Goal: Task Accomplishment & Management: Manage account settings

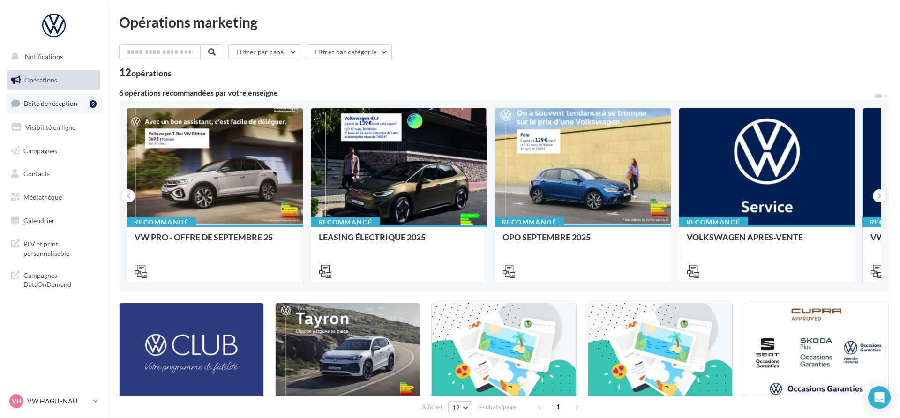
click at [62, 107] on link "Boîte de réception 9" at bounding box center [54, 103] width 97 height 20
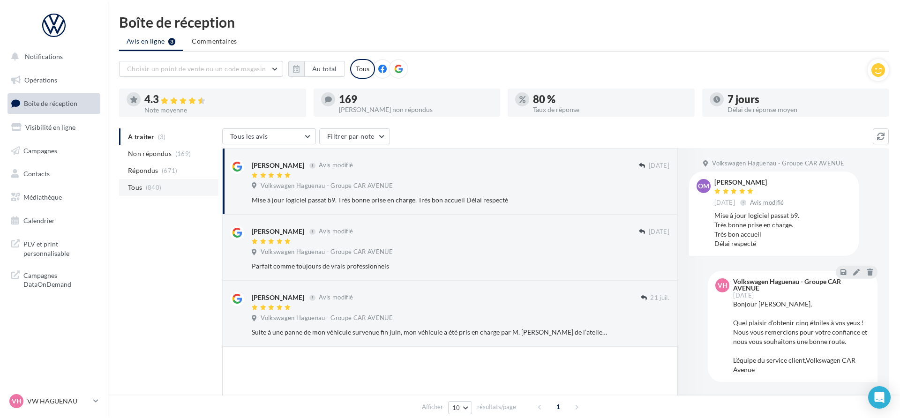
click at [157, 193] on li "Tous (840)" at bounding box center [168, 187] width 99 height 17
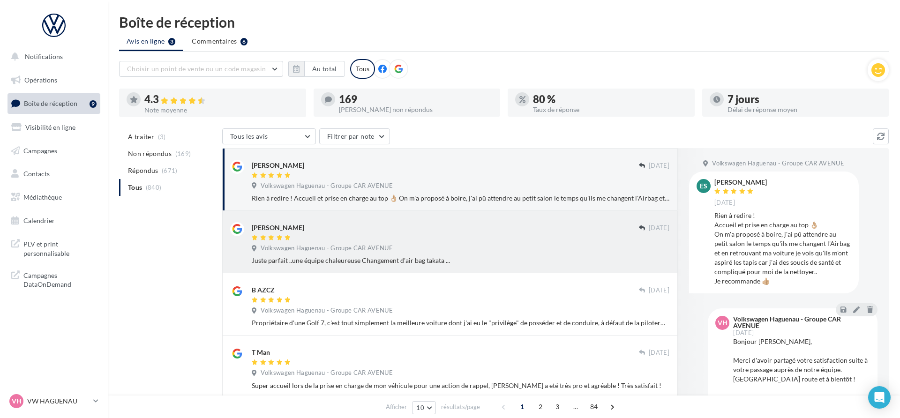
click at [500, 229] on div "[PERSON_NAME]" at bounding box center [445, 227] width 387 height 10
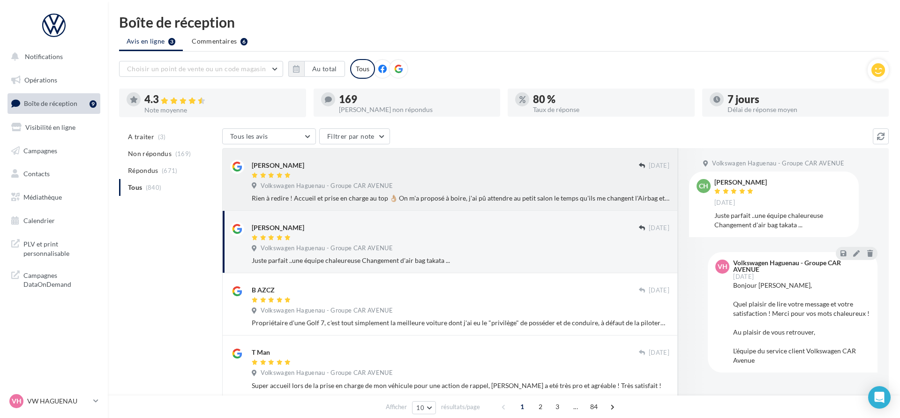
click at [444, 194] on div "Rien à redire ! Accueil et prise en charge au top 👌🏼 On m'a proposé à boire, j'…" at bounding box center [461, 198] width 418 height 9
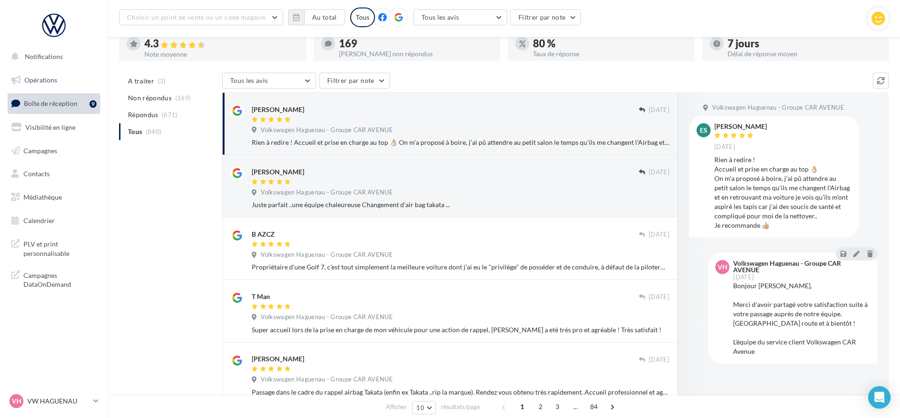
scroll to position [65, 0]
click at [498, 206] on div "Juste parfait ..une équipe chaleureuse Changement d'air bag takata ..." at bounding box center [461, 203] width 418 height 9
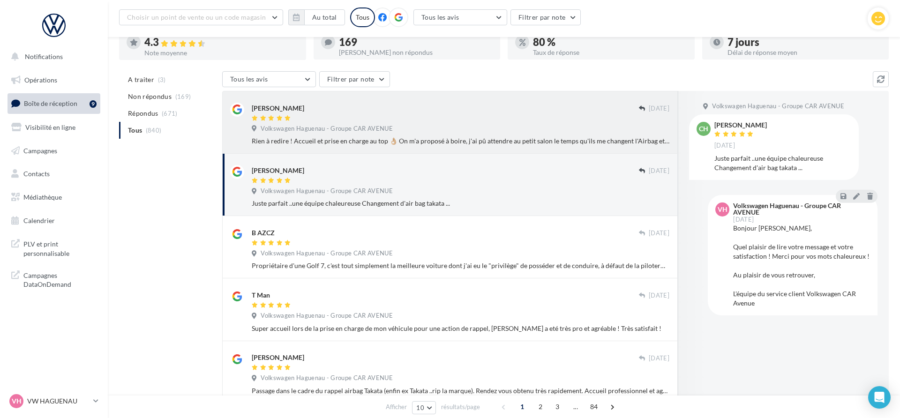
click at [479, 138] on div "Rien à redire ! Accueil et prise en charge au top 👌🏼 On m'a proposé à boire, j'…" at bounding box center [461, 140] width 418 height 9
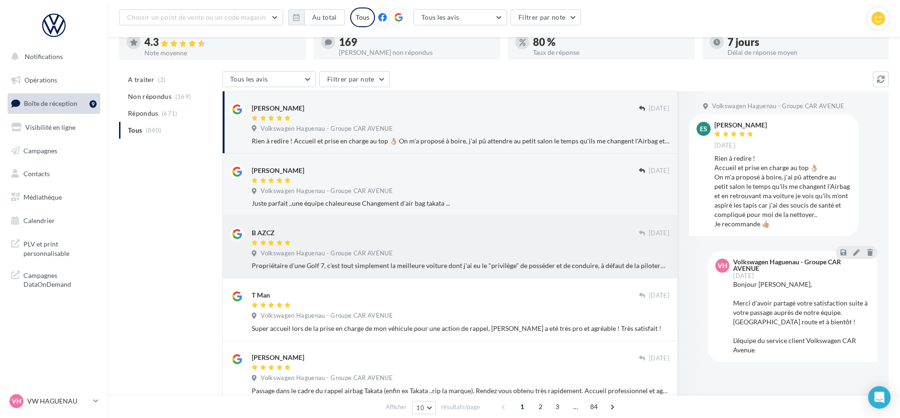
click at [562, 247] on div "B AZCZ [DATE] Volkswagen Haguenau - Groupe CAR AVENUE Propriétaire d'une Golf 7…" at bounding box center [461, 248] width 418 height 43
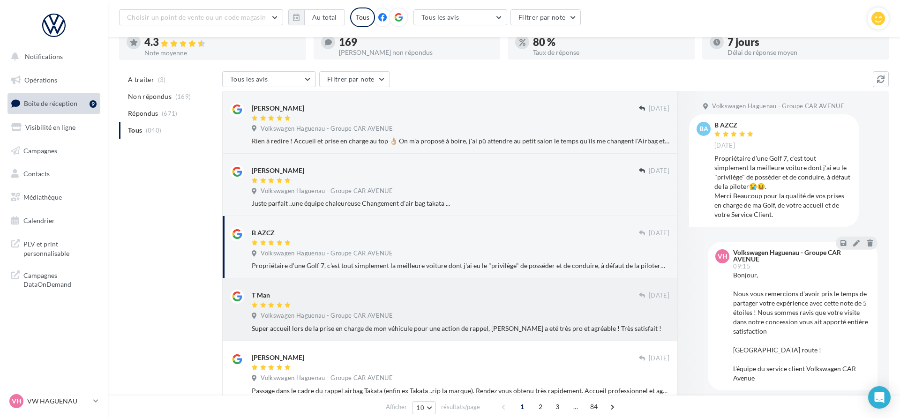
click at [523, 325] on div "Super accueil lors de la prise en charge de mon véhicule pour une action de rap…" at bounding box center [461, 328] width 418 height 9
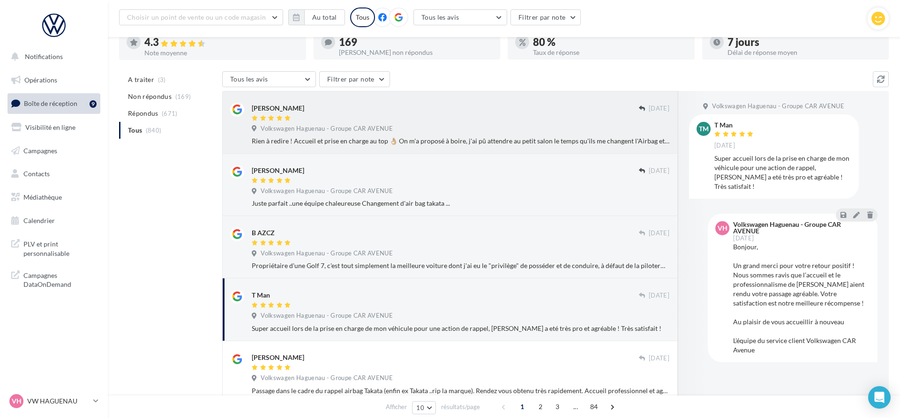
click at [471, 142] on div "Rien à redire ! Accueil et prise en charge au top 👌🏼 On m'a proposé à boire, j'…" at bounding box center [461, 140] width 418 height 9
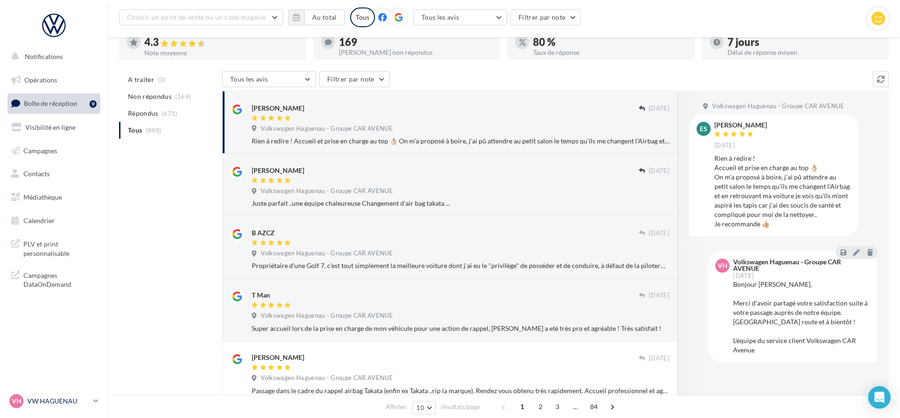
click at [73, 405] on p "VW HAGUENAU" at bounding box center [58, 401] width 62 height 9
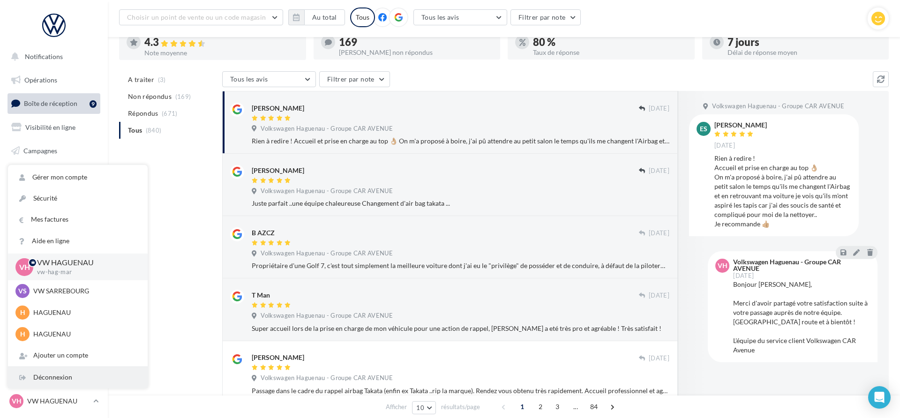
click at [72, 384] on div "Déconnexion" at bounding box center [78, 377] width 140 height 21
